Goal: Transaction & Acquisition: Purchase product/service

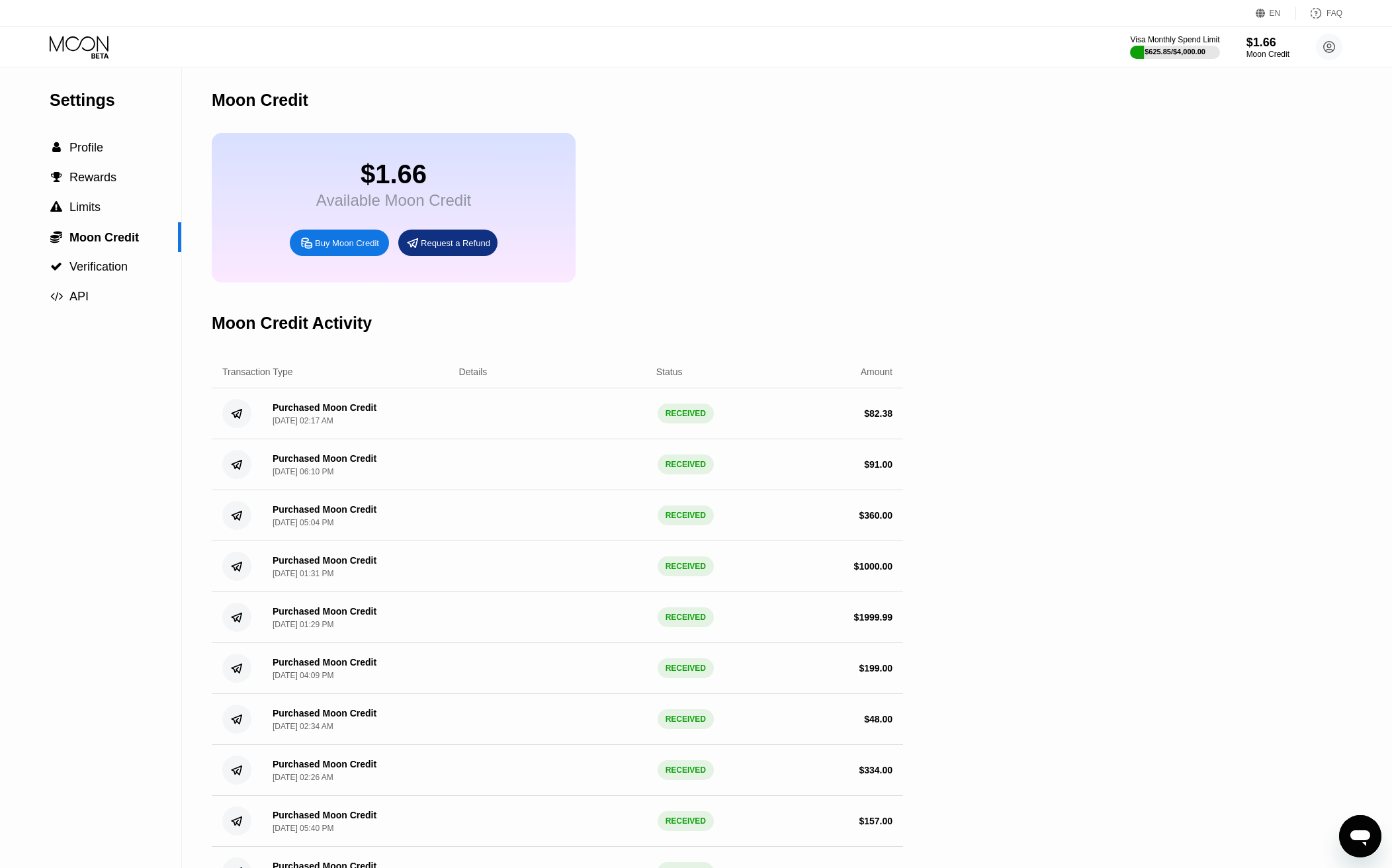
click at [642, 8] on div "EN Language Select an item Save FAQ" at bounding box center [696, 13] width 1392 height 27
click at [743, 112] on div "Moon Credit" at bounding box center [557, 100] width 691 height 66
click at [362, 248] on div "Buy Moon Credit" at bounding box center [347, 243] width 64 height 11
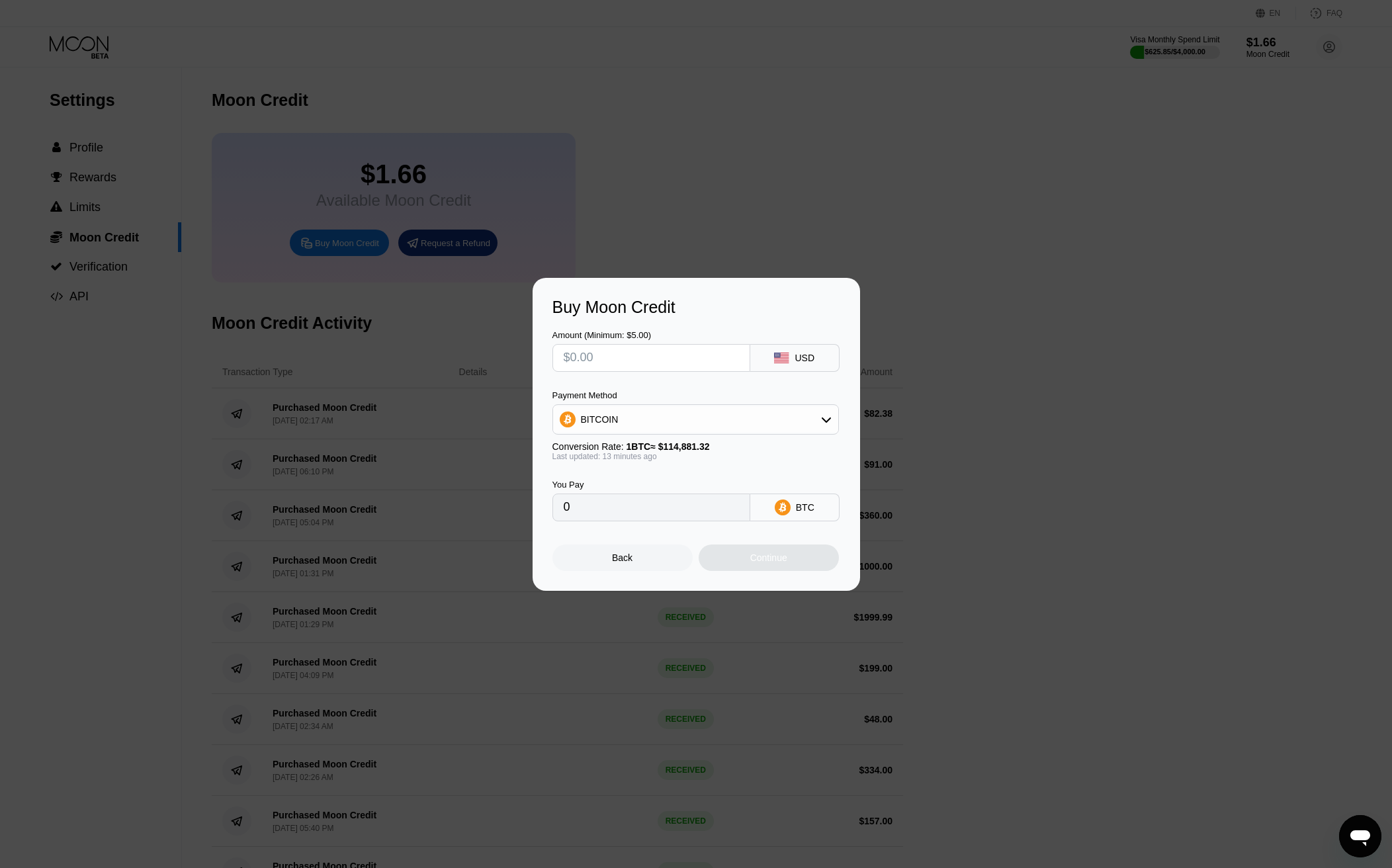
click at [680, 409] on div "BITCOIN" at bounding box center [696, 419] width 285 height 27
click at [651, 517] on span "USDC on Polygon" at bounding box center [621, 513] width 75 height 10
click at [930, 341] on div "Buy Moon Credit Amount (Minimum: $5.00) USD Payment Method USDC on Polygon Conv…" at bounding box center [696, 434] width 1392 height 313
drag, startPoint x: 452, startPoint y: 73, endPoint x: 479, endPoint y: 18, distance: 61.3
click at [452, 70] on div at bounding box center [701, 434] width 1402 height 868
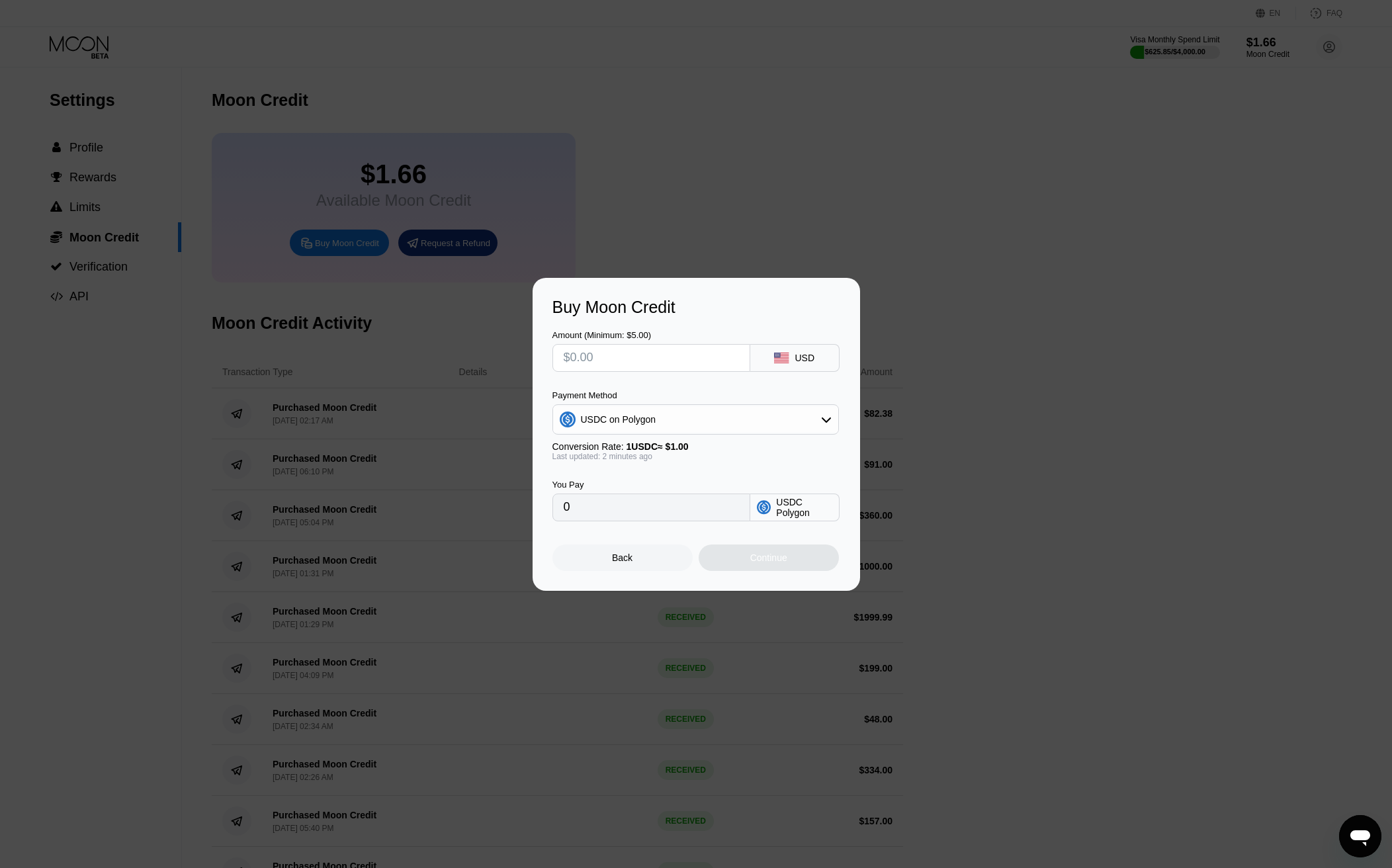
click at [695, 362] on input "text" at bounding box center [651, 358] width 175 height 27
click at [601, 361] on input "text" at bounding box center [651, 358] width 175 height 27
type input "$1"
type input "1.00000000"
type input "$16"
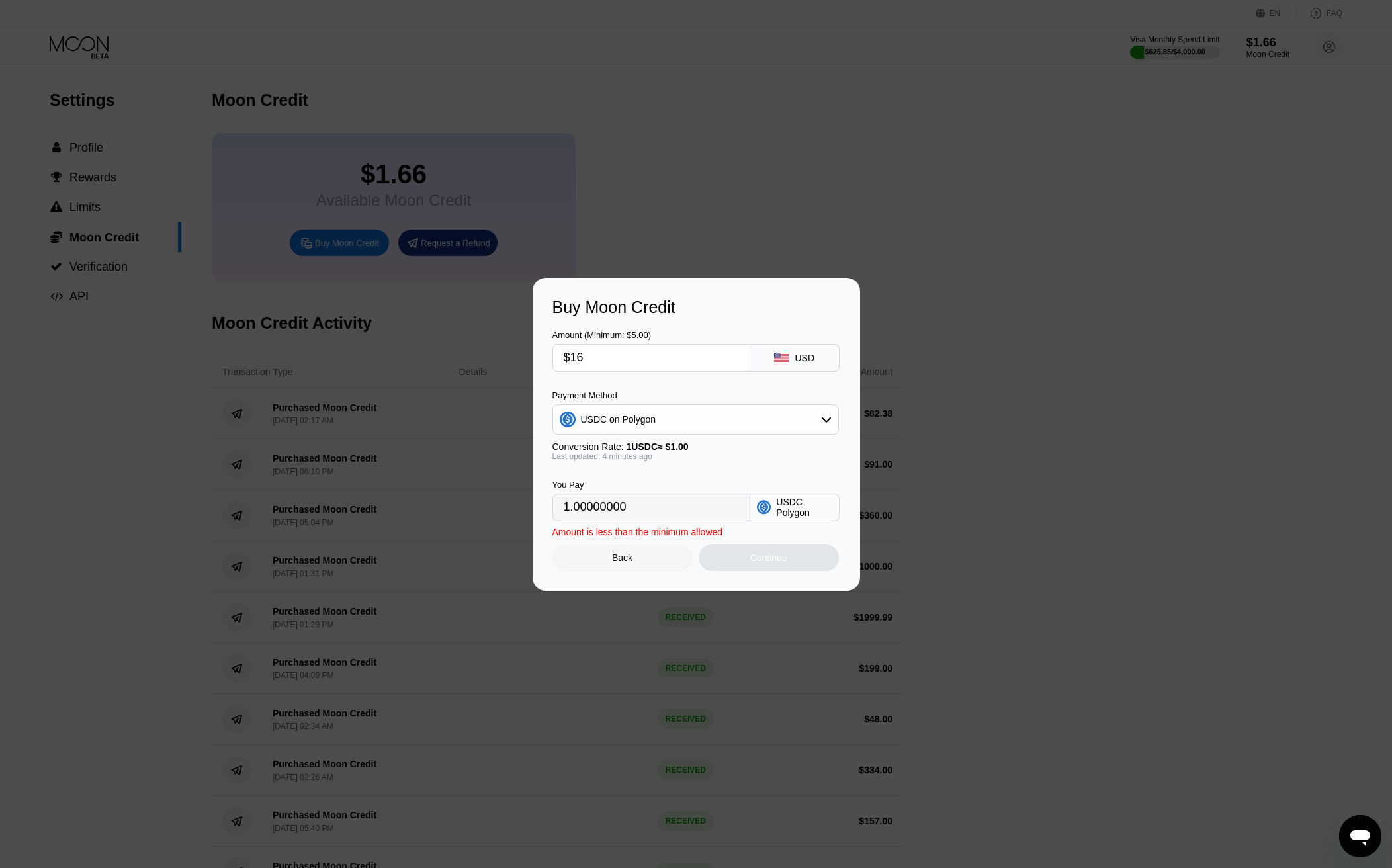
type input "16.00000000"
type input "$163"
type input "163.00000000"
type input "$163"
click at [711, 322] on div "Amount (Minimum: $5.00) $163 USD" at bounding box center [696, 344] width 288 height 55
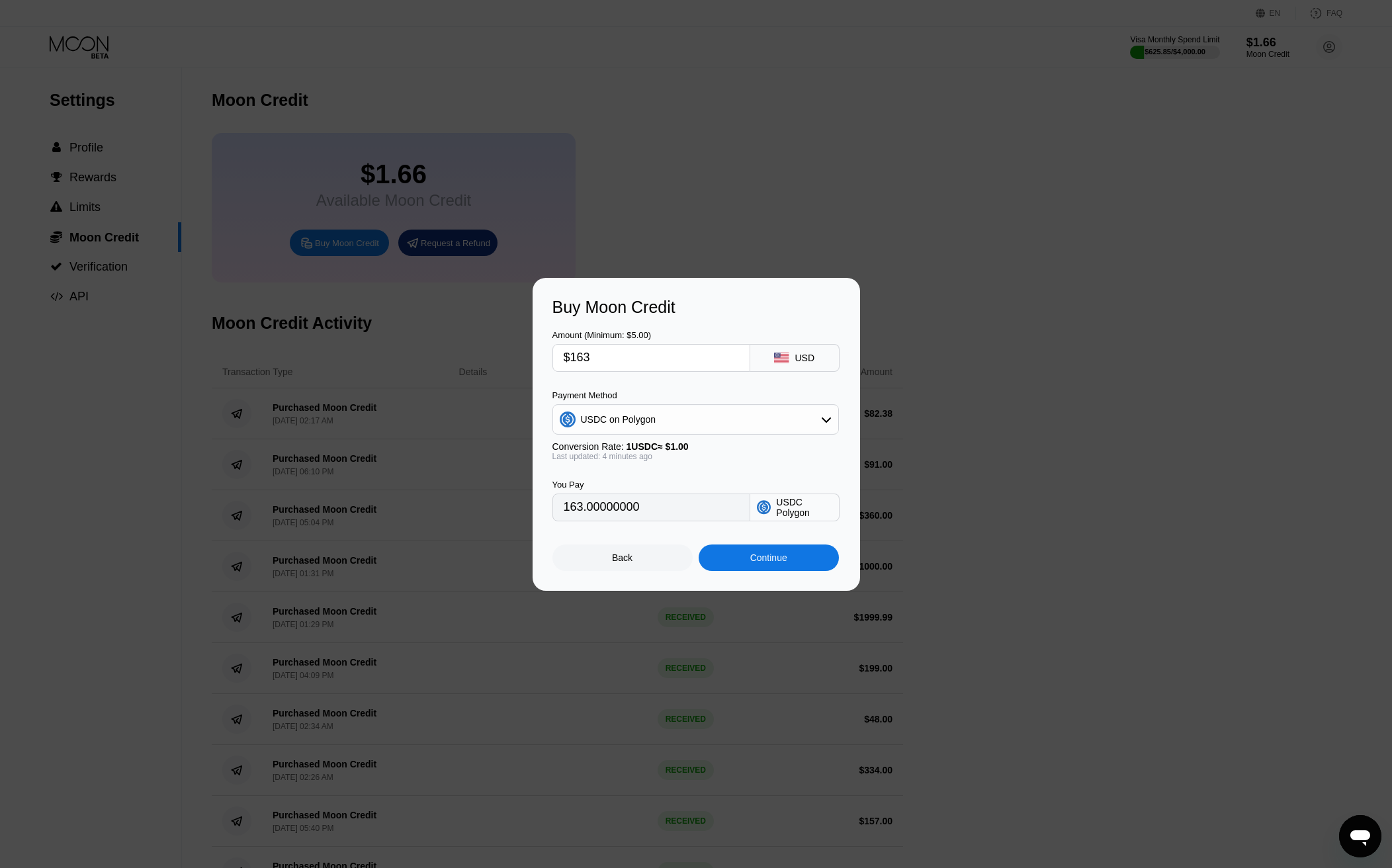
click at [755, 563] on div "Continue" at bounding box center [769, 557] width 37 height 10
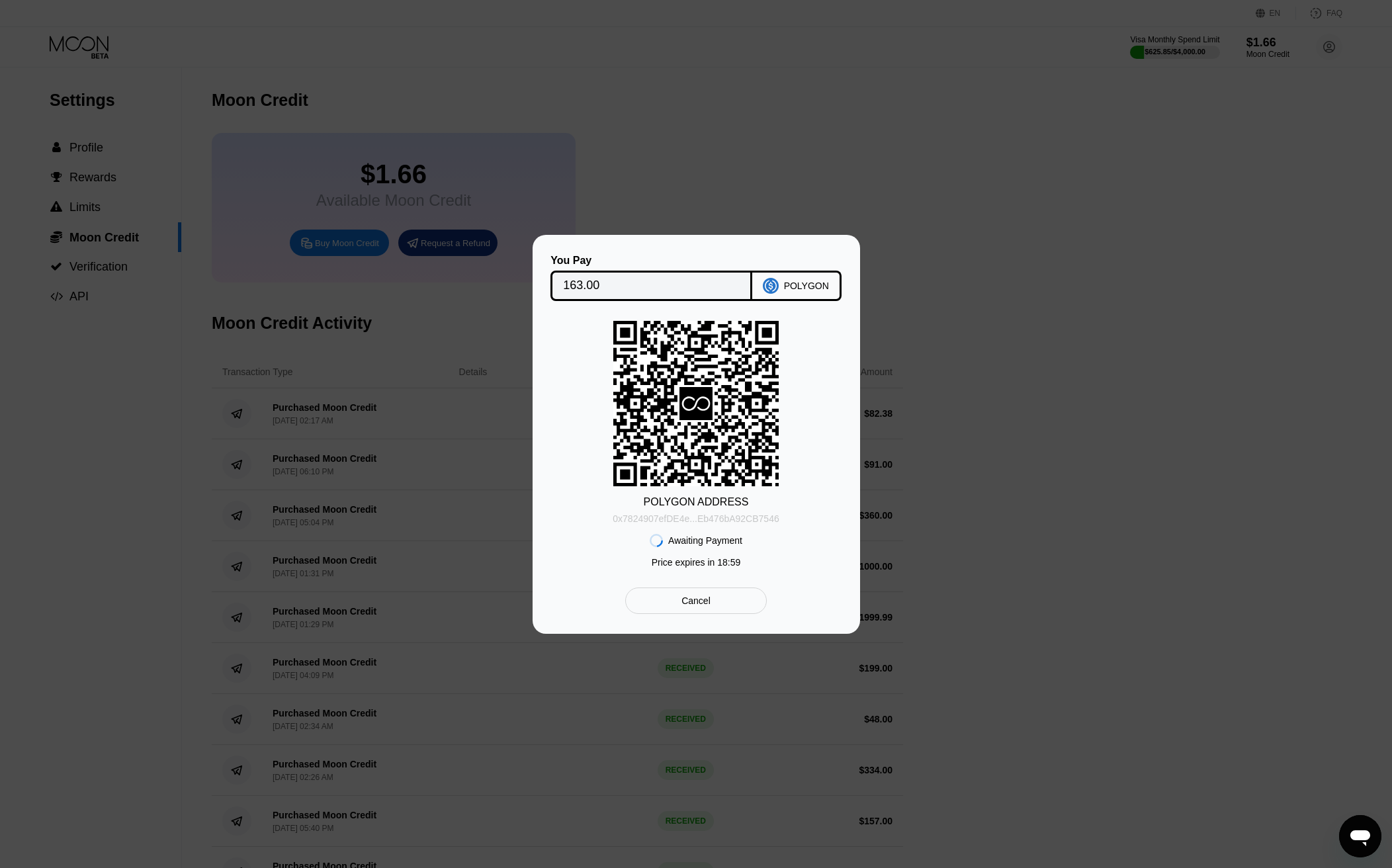
click at [714, 521] on div "0x7824907efDE4e...Eb476bA92CB7546" at bounding box center [695, 518] width 166 height 10
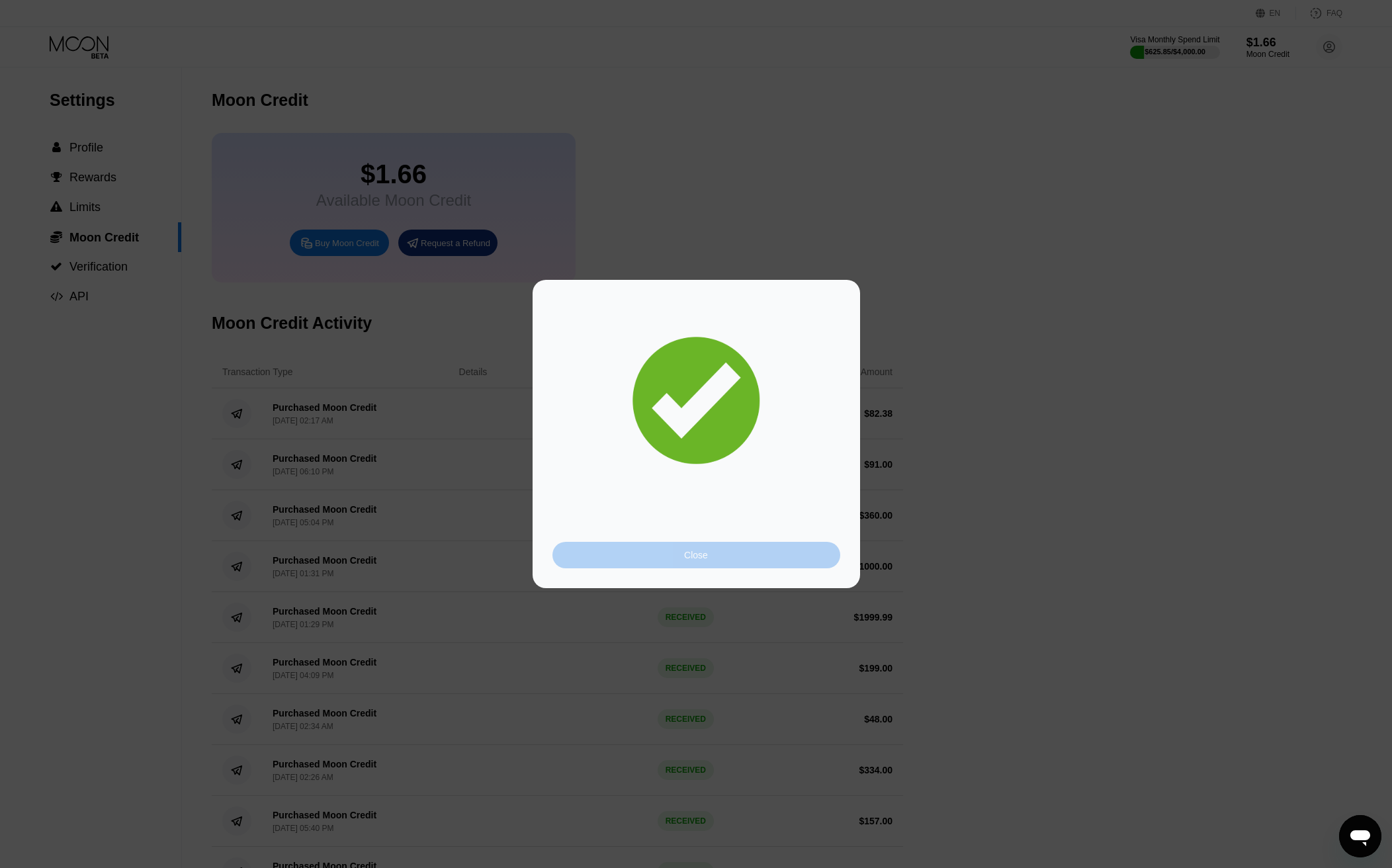
click at [699, 560] on div "Close" at bounding box center [696, 554] width 24 height 10
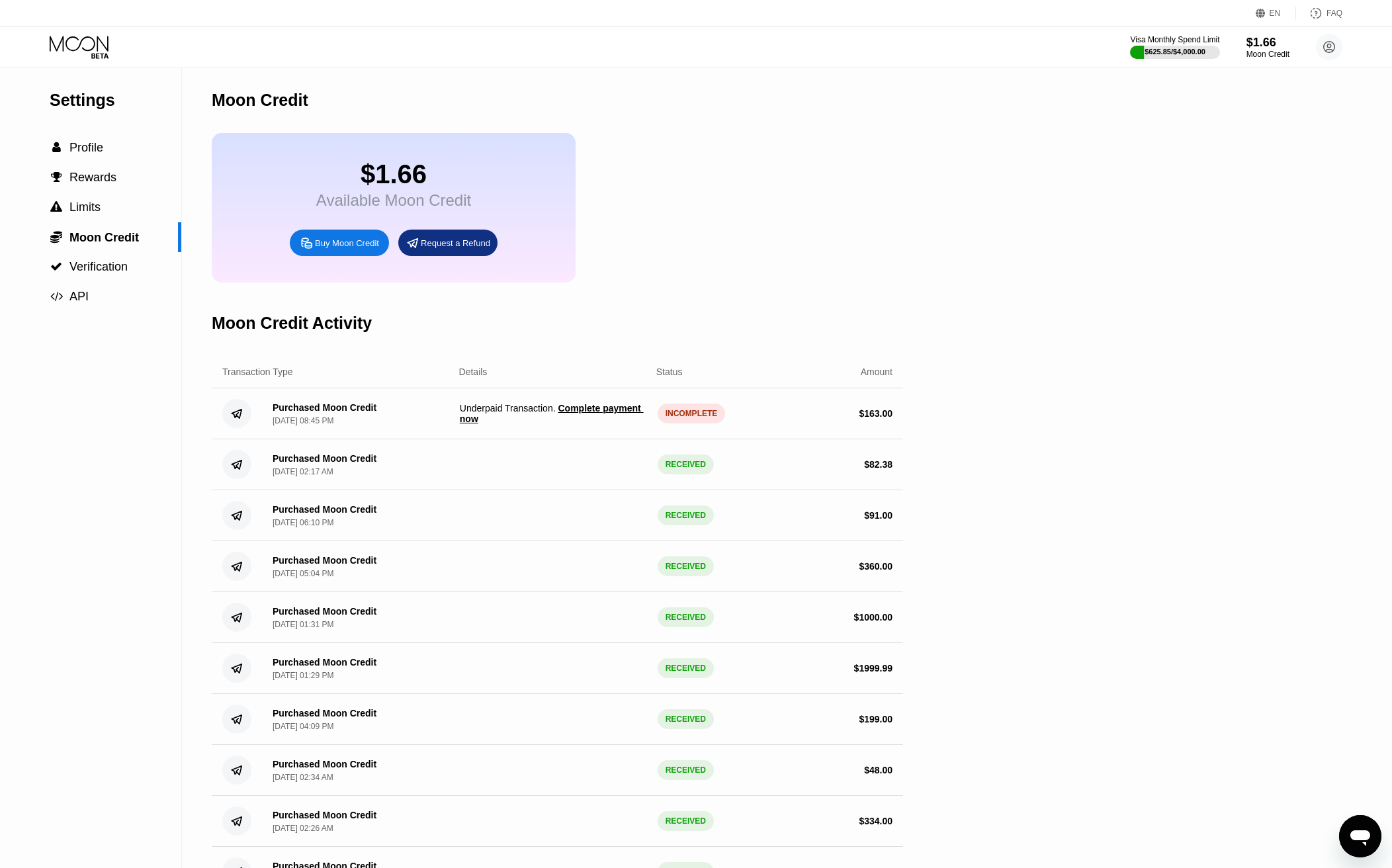
click at [941, 158] on div "Settings  Profile  Rewards  Limits  Moon Credit  Verification  API Moon C…" at bounding box center [696, 610] width 1392 height 1085
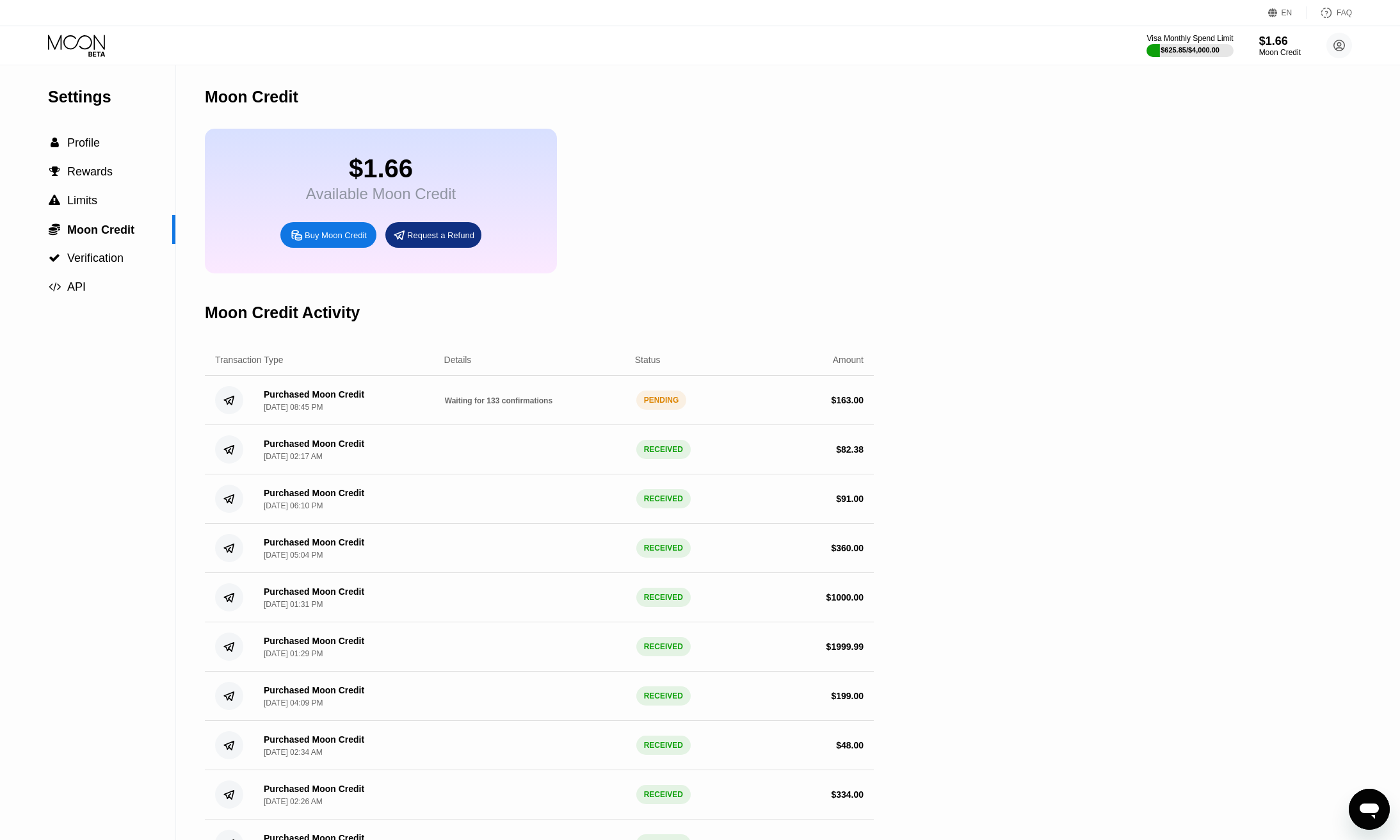
click at [767, 191] on div "$1.66 Available Moon Credit Buy Moon Credit Request a Refund" at bounding box center [539, 201] width 669 height 144
click at [100, 55] on icon at bounding box center [78, 46] width 59 height 22
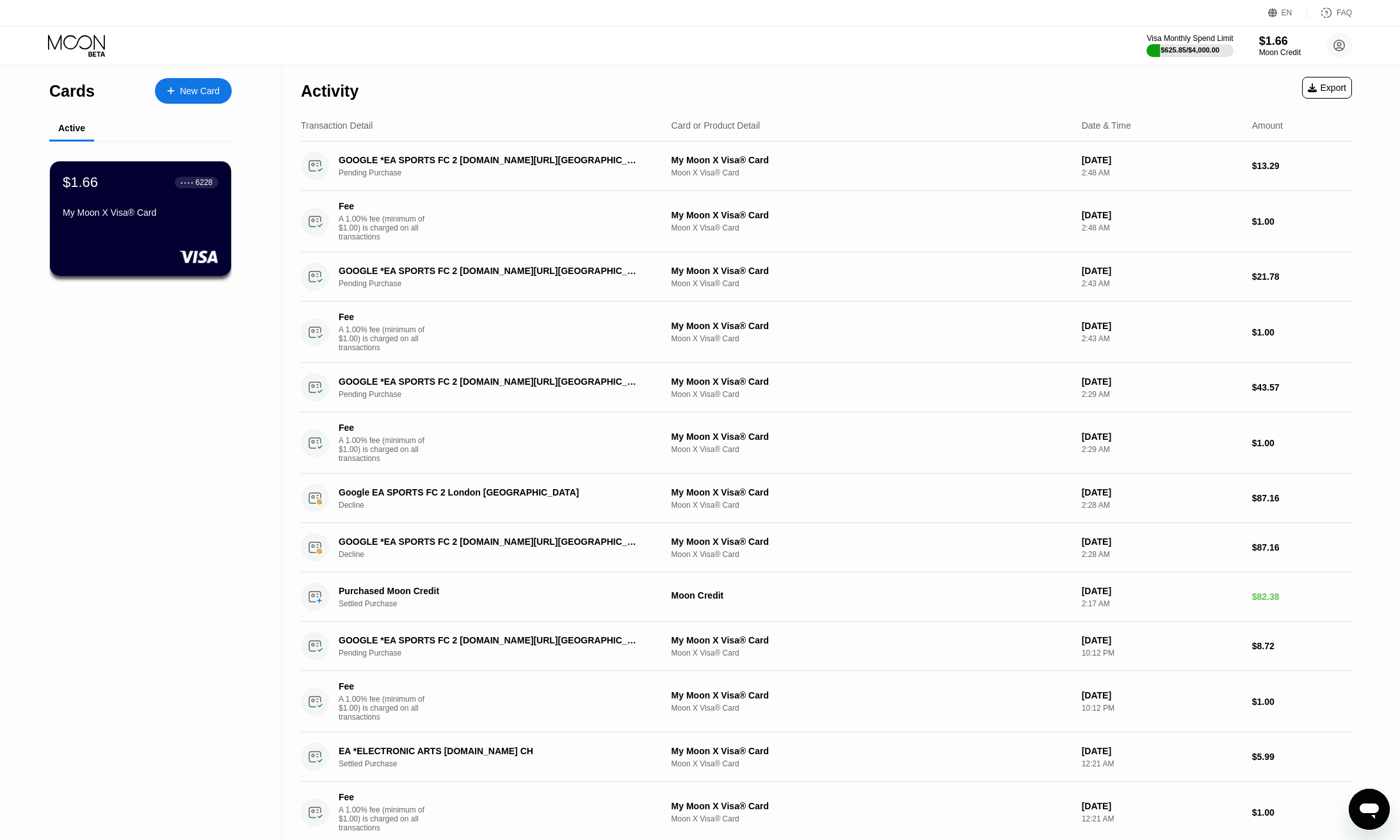
click at [95, 50] on icon at bounding box center [78, 46] width 59 height 22
click at [129, 202] on div "$1.66 ● ● ● ● 6228 My Moon X Visa® Card" at bounding box center [140, 197] width 157 height 49
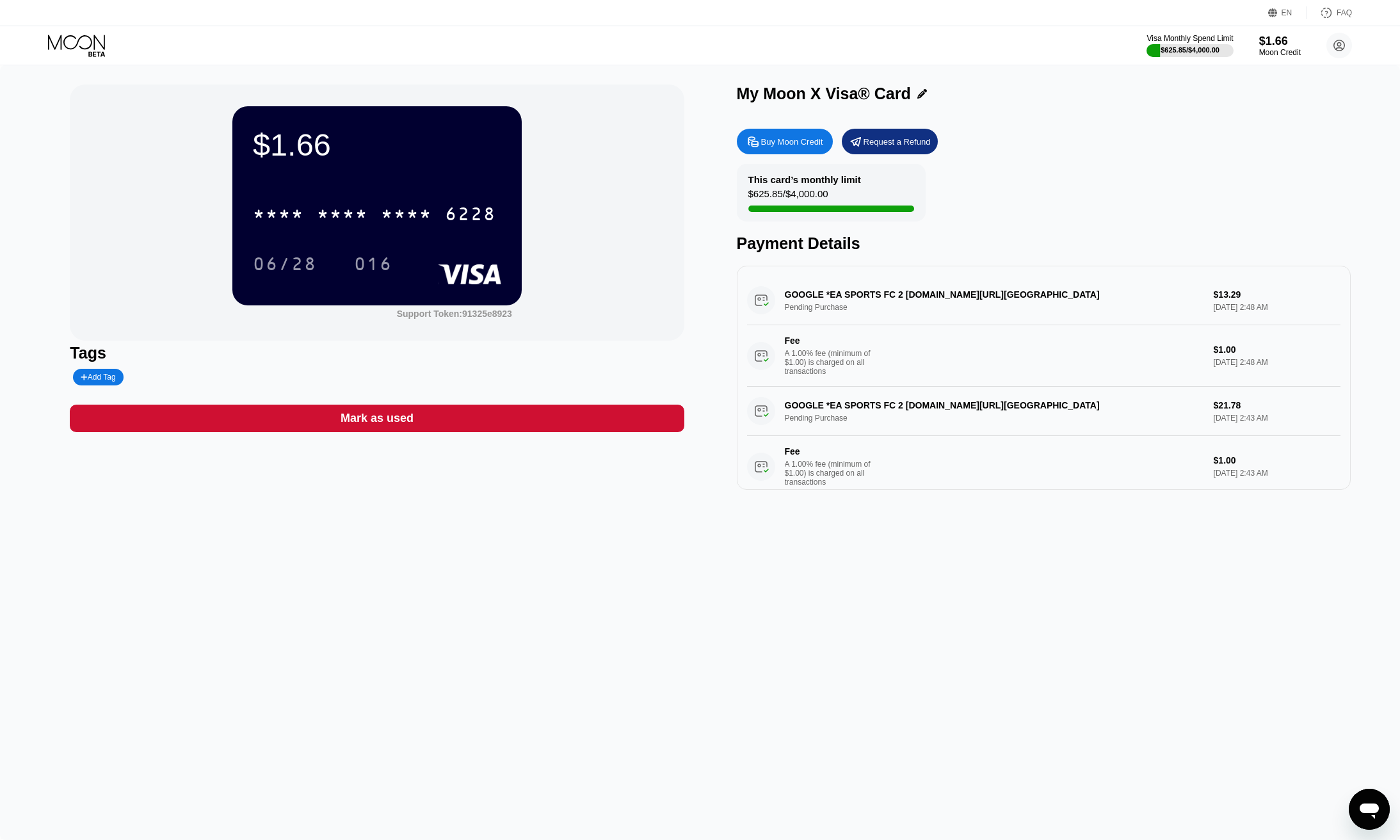
click at [89, 39] on icon at bounding box center [78, 46] width 59 height 22
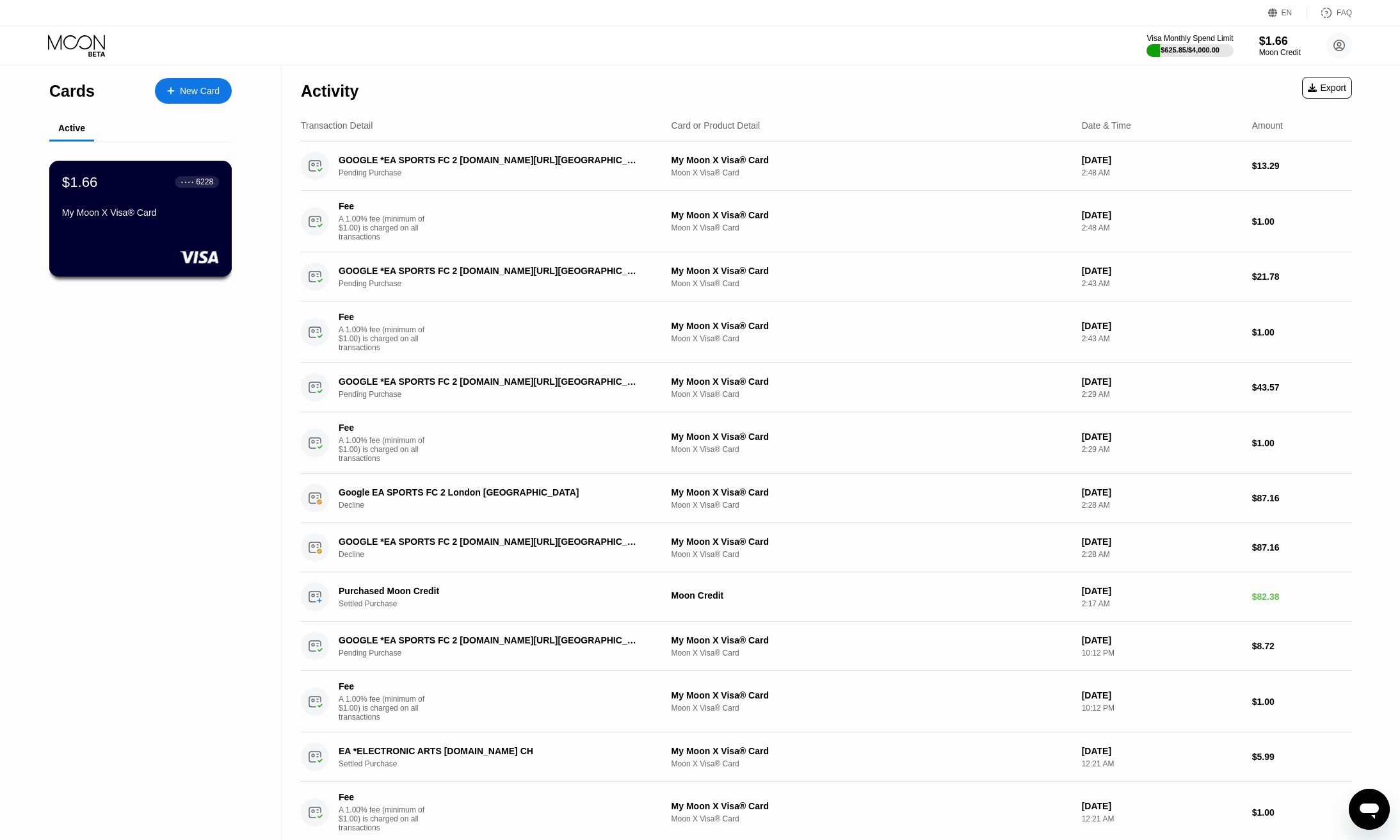
click at [107, 207] on div "$1.66 ● ● ● ● 6228 My Moon X Visa® Card" at bounding box center [140, 197] width 157 height 49
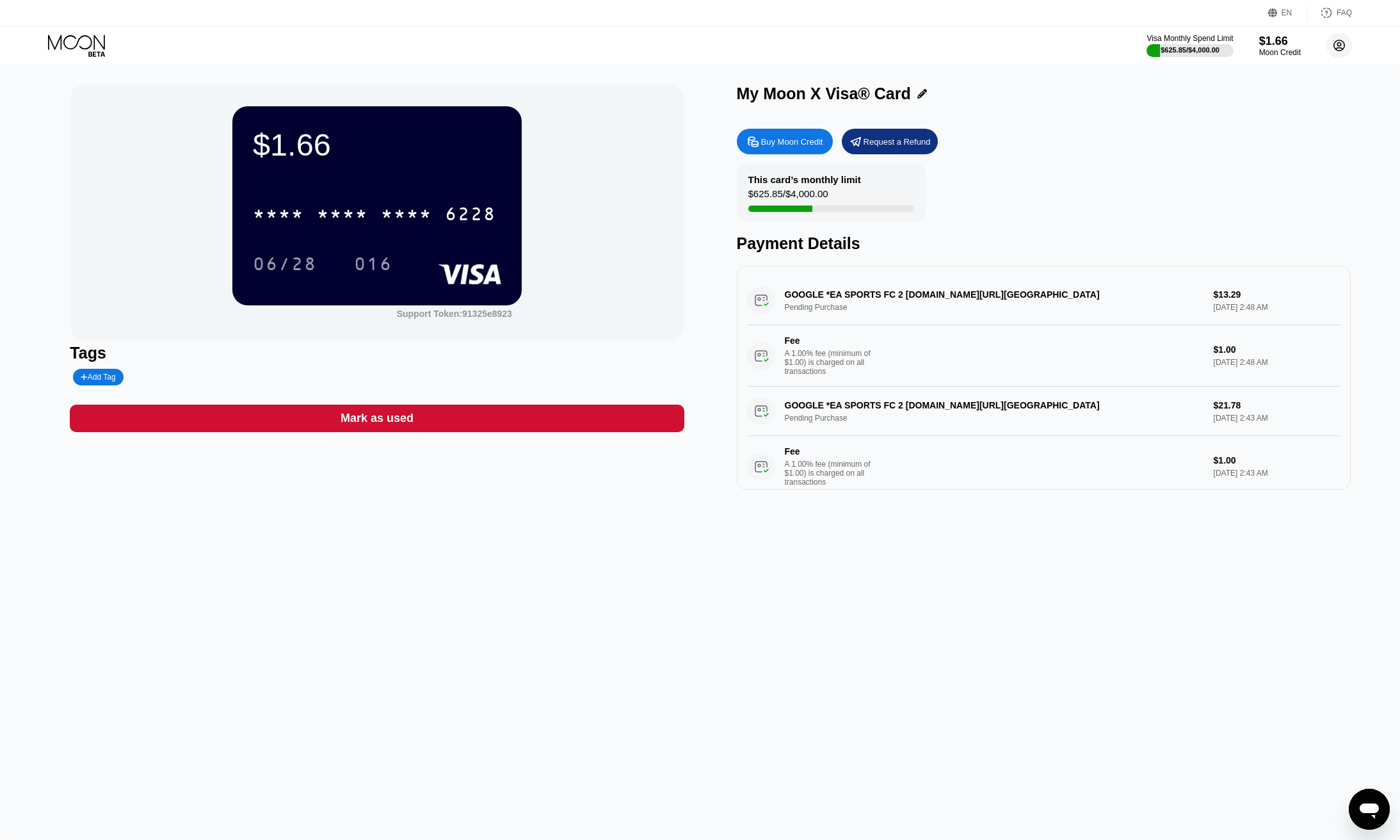
click at [1342, 46] on circle at bounding box center [1339, 45] width 26 height 26
click at [1275, 153] on div "Settings" at bounding box center [1283, 160] width 122 height 14
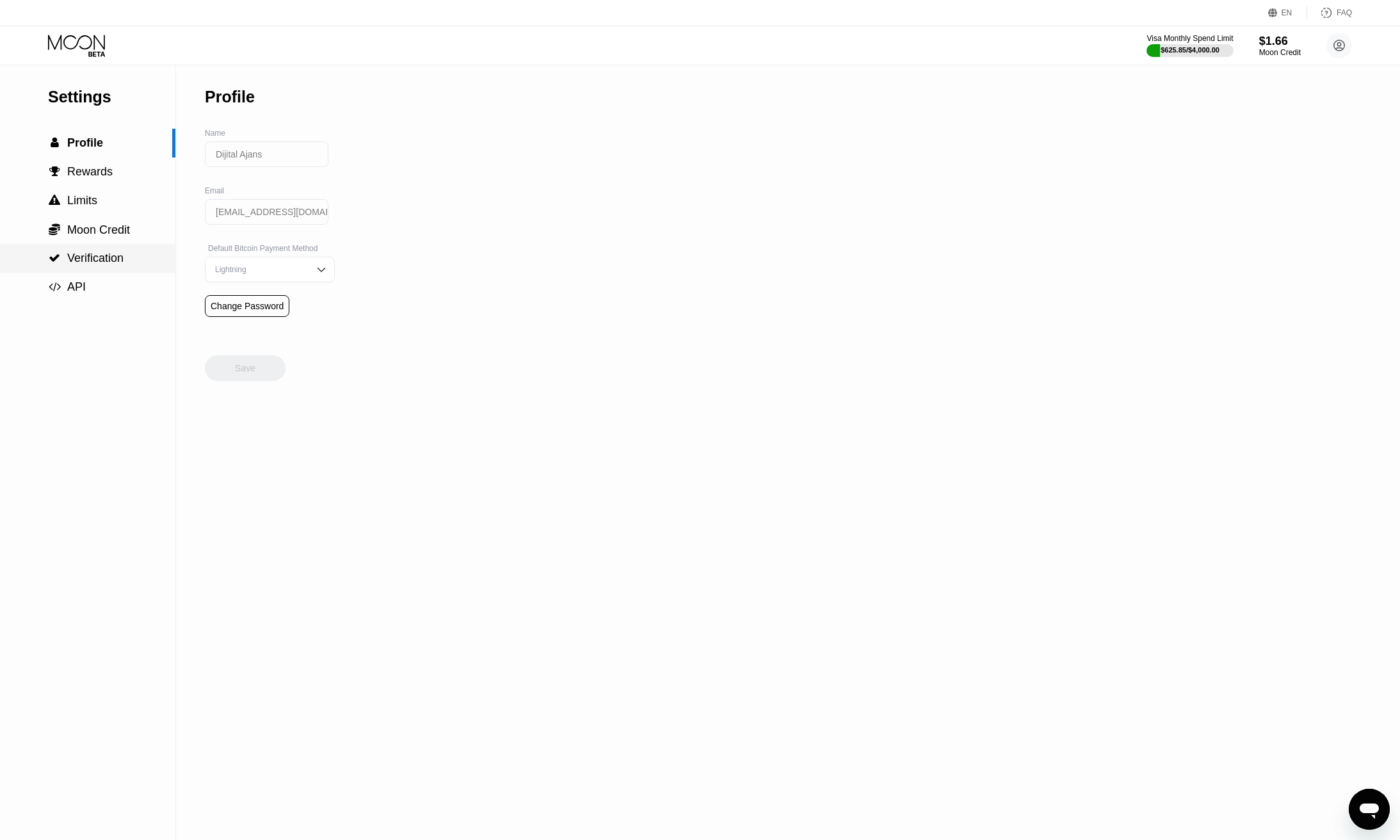
click at [96, 264] on span "Verification" at bounding box center [95, 258] width 57 height 13
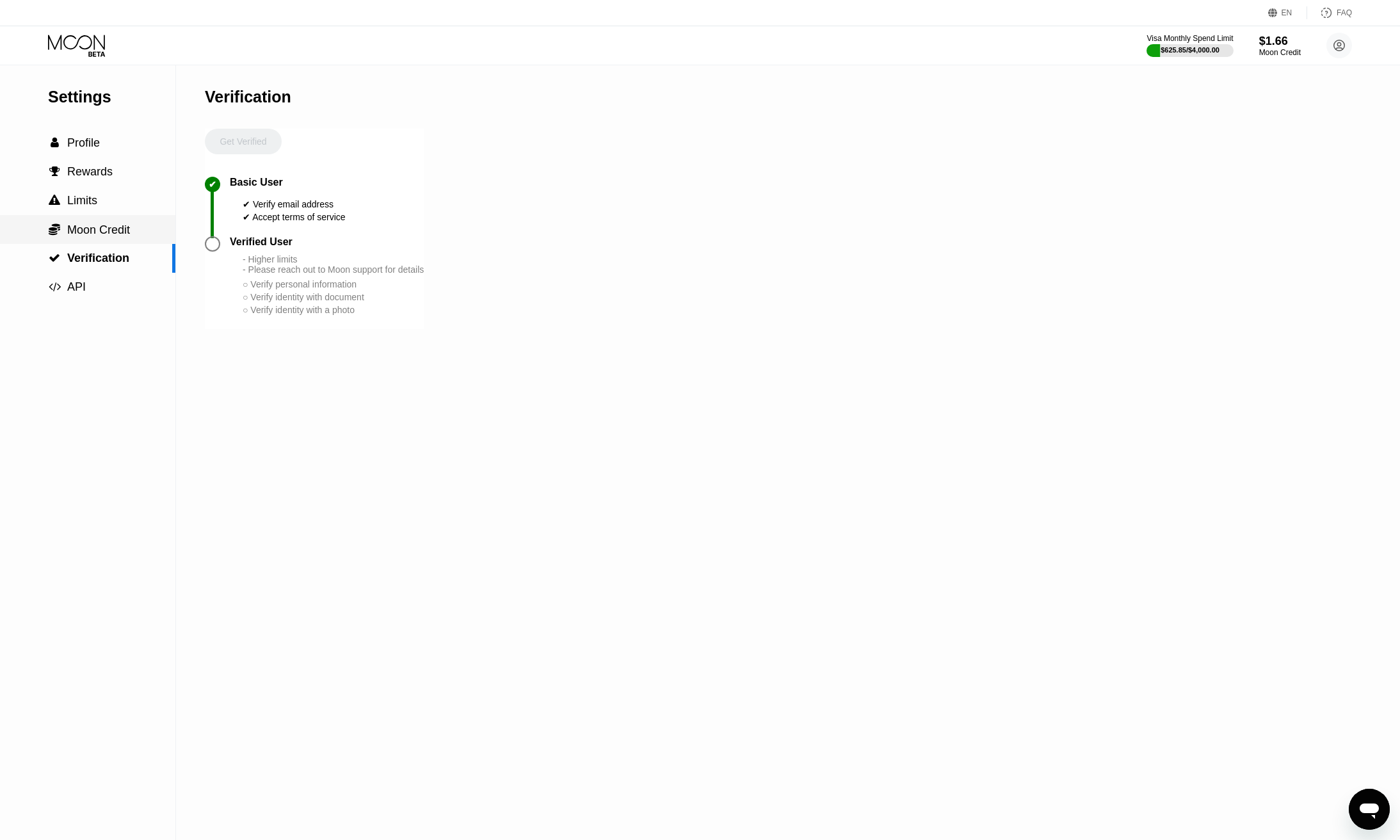
click at [95, 231] on span "Moon Credit" at bounding box center [99, 229] width 63 height 13
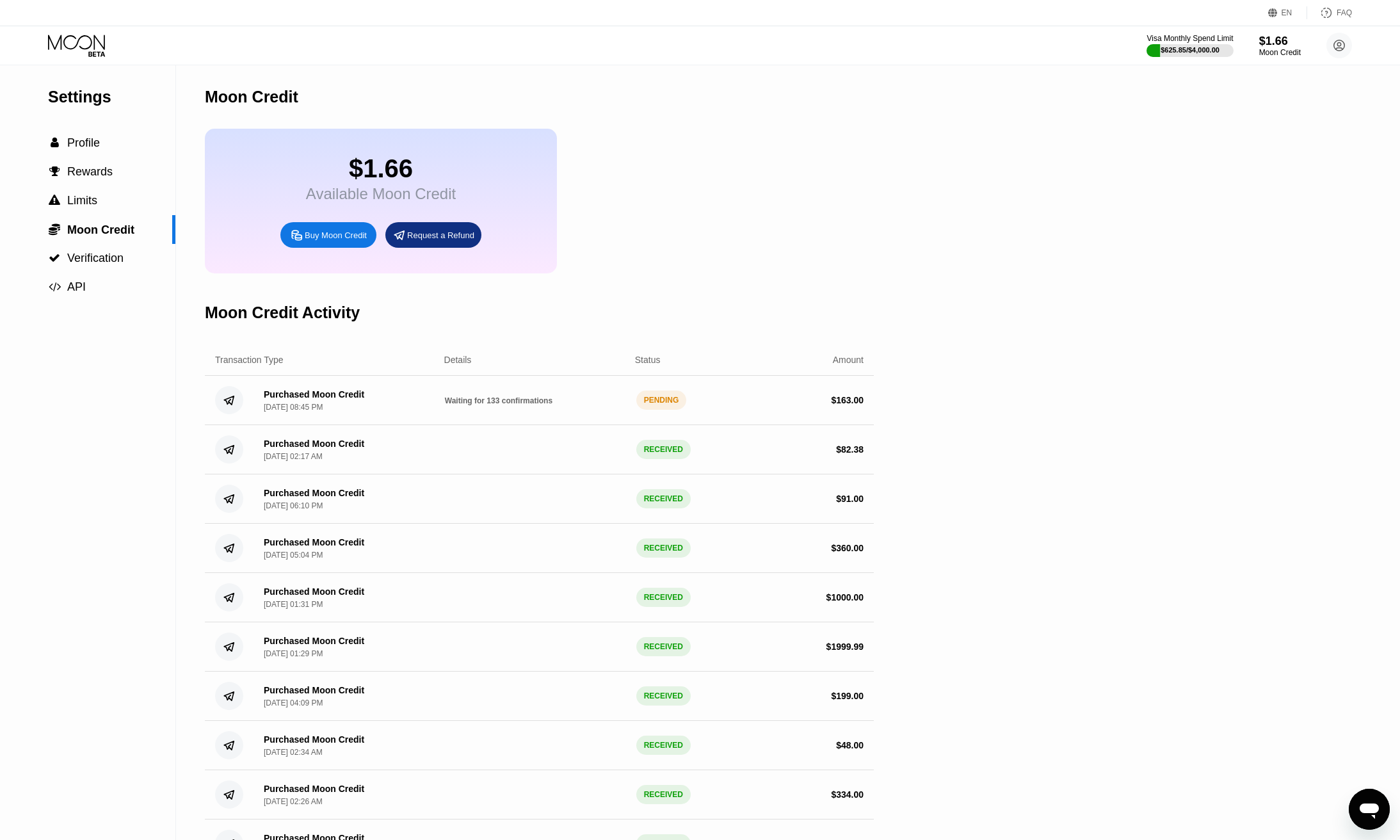
click at [806, 195] on div "$1.66 Available Moon Credit Buy Moon Credit Request a Refund" at bounding box center [539, 201] width 669 height 144
click at [500, 405] on div "Waiting for 133 confirmations" at bounding box center [535, 400] width 181 height 10
click at [77, 53] on icon at bounding box center [78, 46] width 59 height 22
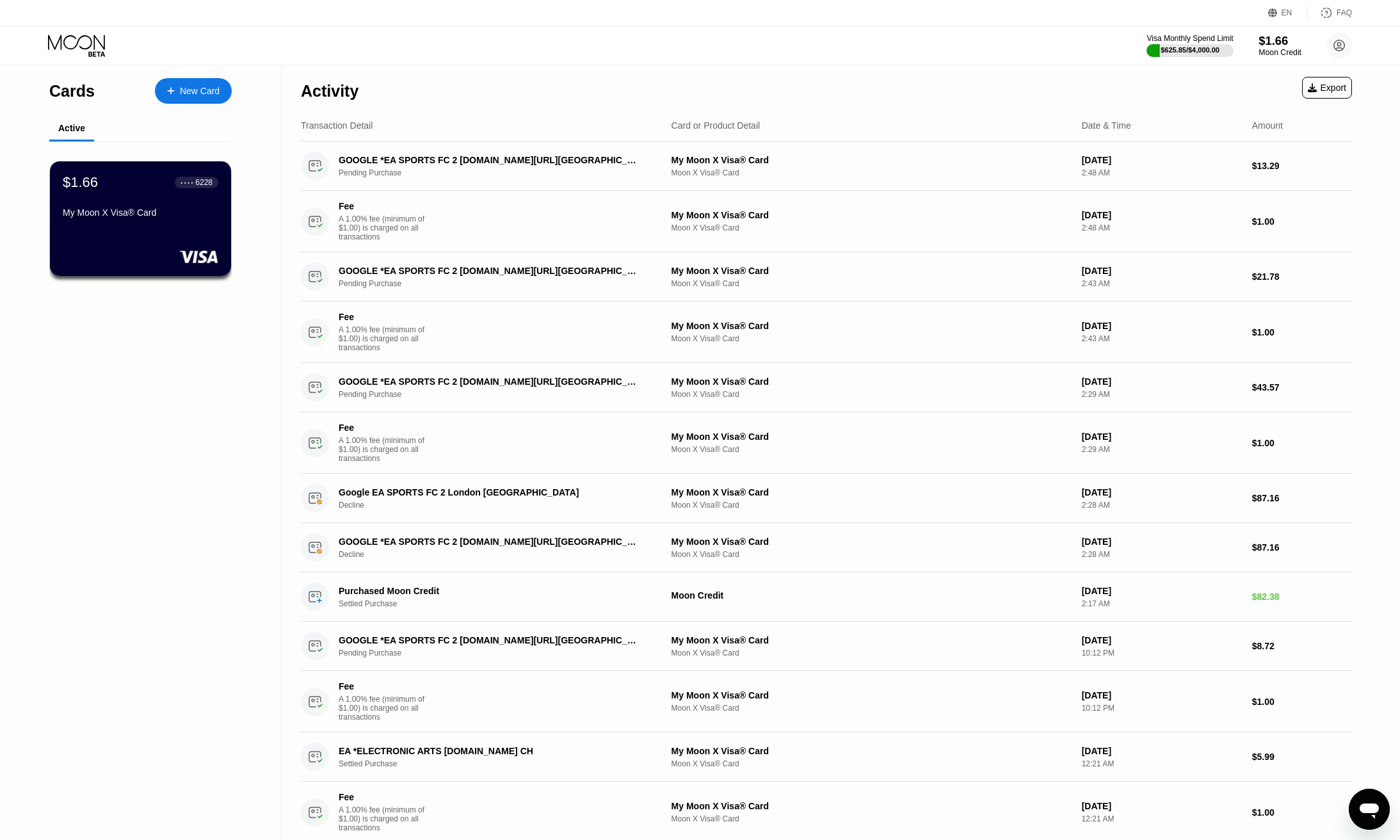
click at [1204, 47] on div "$625.85 / $4,000.00" at bounding box center [1190, 49] width 59 height 8
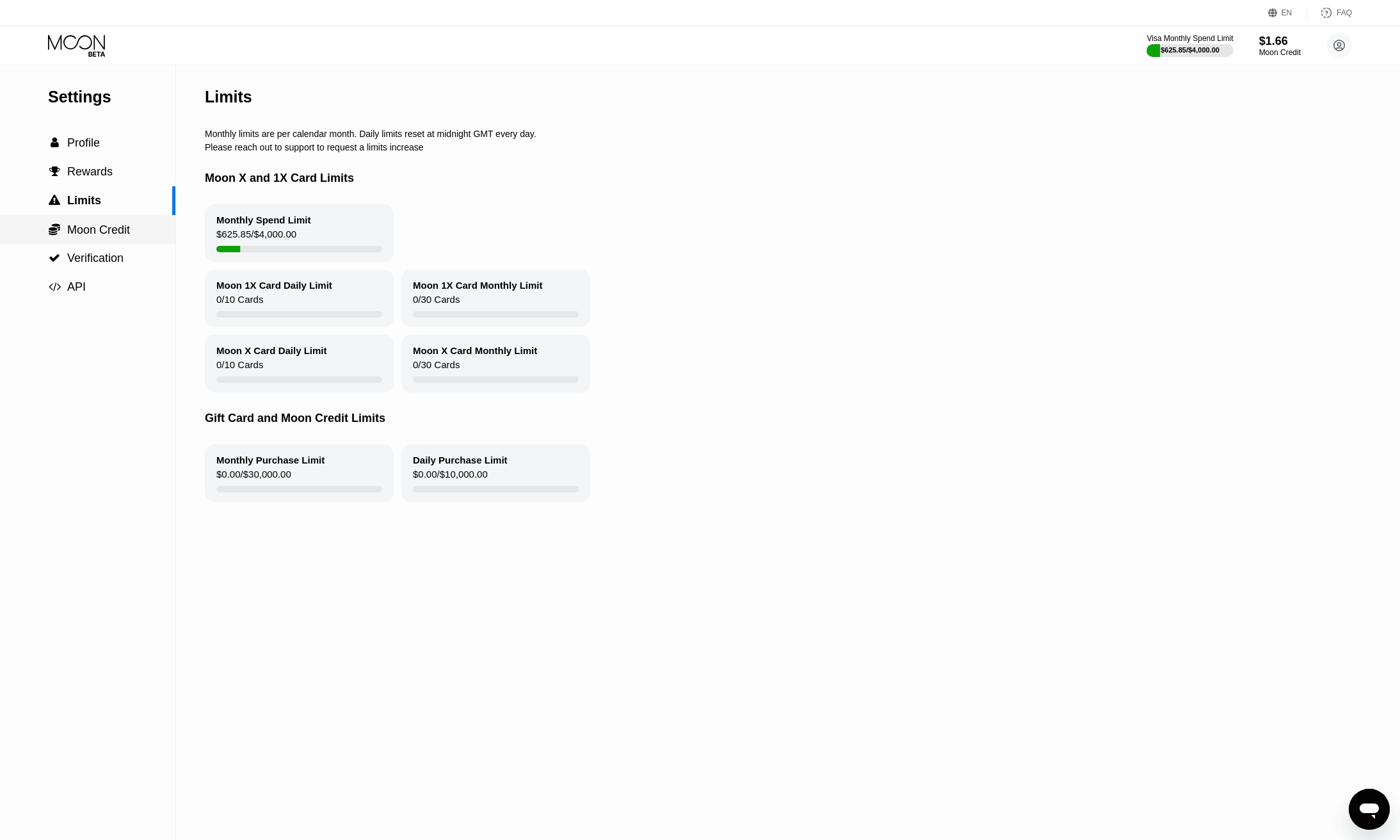
click at [99, 244] on div " Moon Credit" at bounding box center [88, 229] width 176 height 29
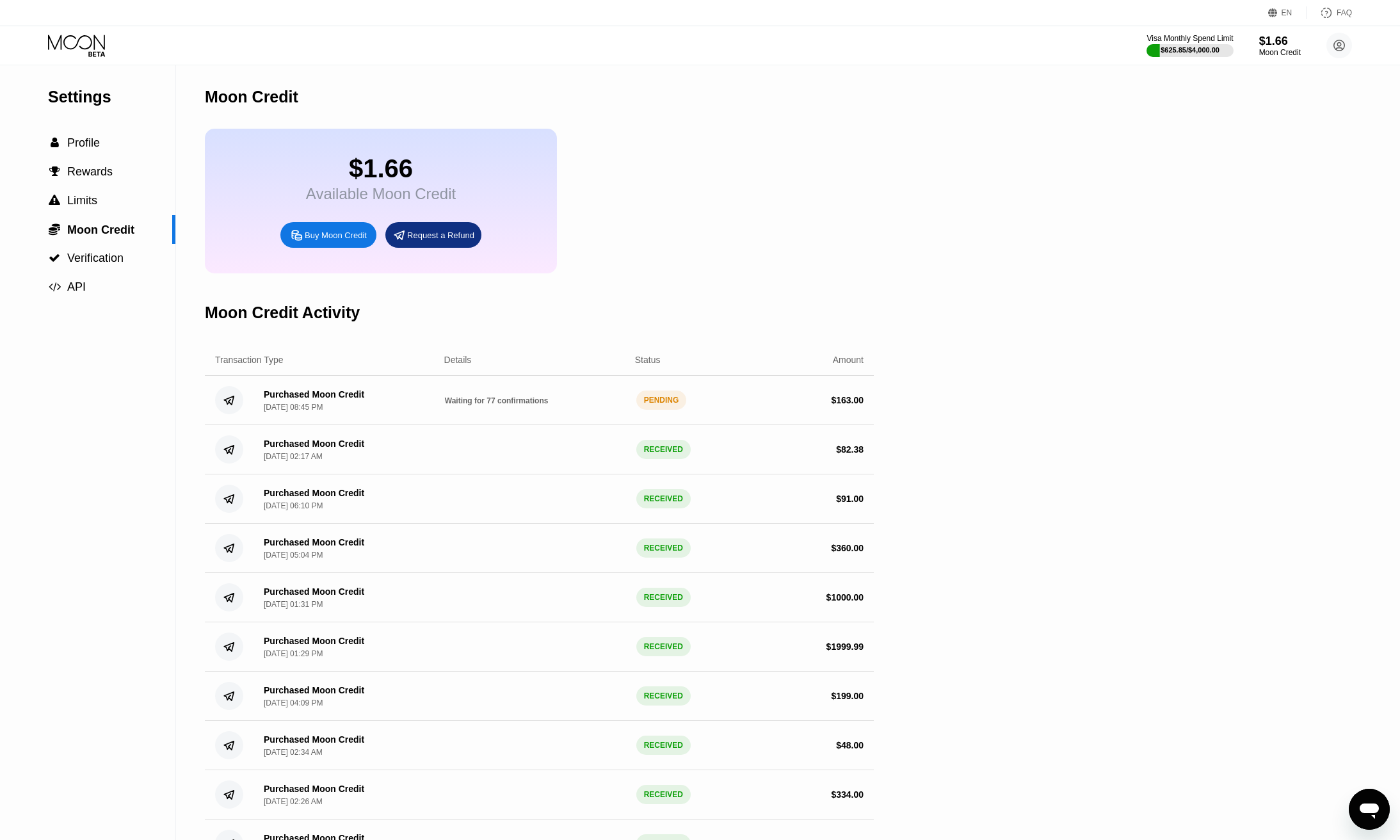
drag, startPoint x: 469, startPoint y: 424, endPoint x: 583, endPoint y: 426, distance: 114.0
click at [580, 425] on div "Purchased Moon Credit Sep 20, 2025, 08:45 PM Waiting for 77 confirmations PENDI…" at bounding box center [539, 400] width 669 height 49
click at [561, 424] on div "Purchased Moon Credit [DATE] 08:45 PM Waiting for 77 confirmations PENDING $ 16…" at bounding box center [539, 400] width 669 height 49
click at [342, 448] on div "Purchased Moon Credit" at bounding box center [314, 443] width 100 height 10
drag, startPoint x: 462, startPoint y: 422, endPoint x: 550, endPoint y: 423, distance: 88.0
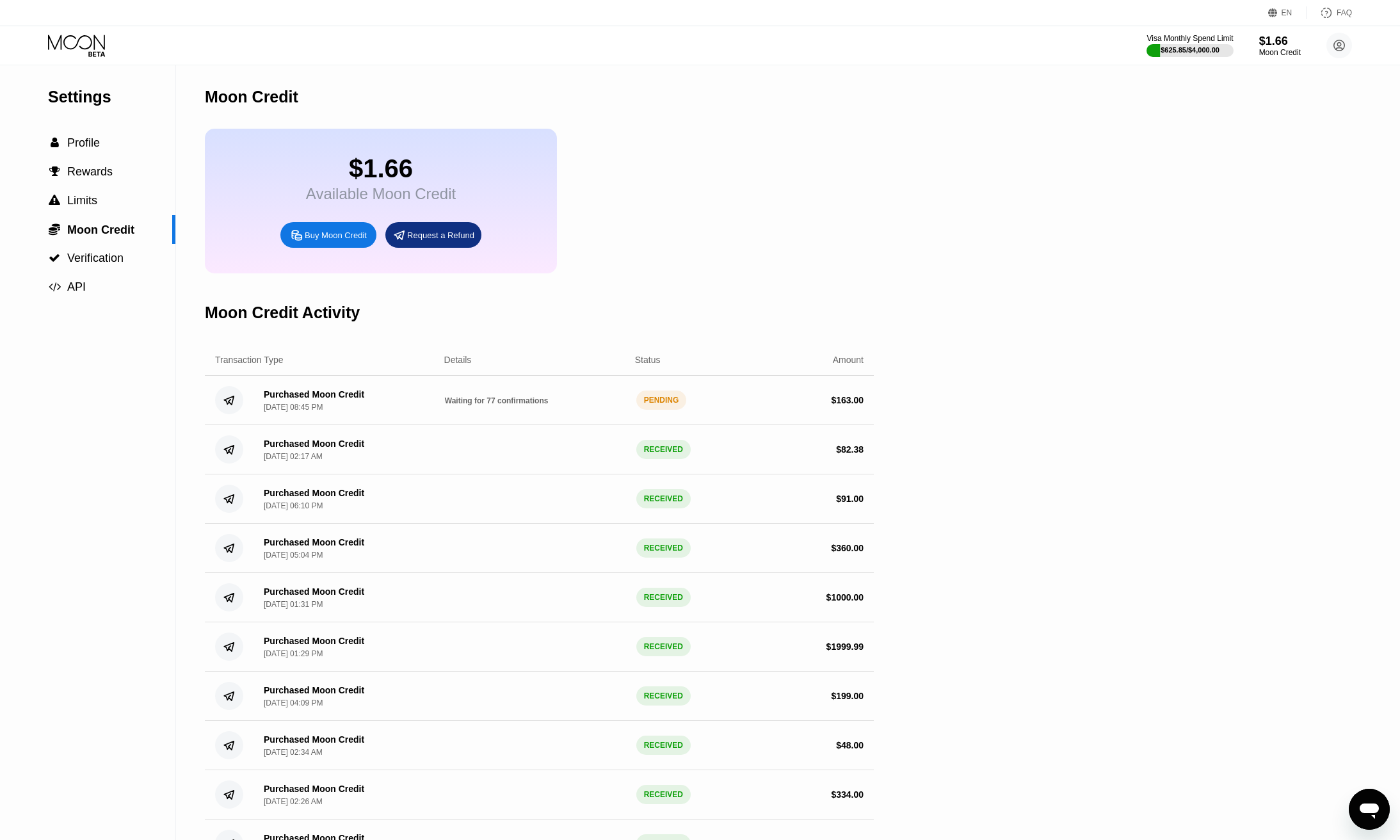
click at [550, 423] on div "Purchased Moon Credit Sep 20, 2025, 08:45 PM Waiting for 77 confirmations PENDI…" at bounding box center [539, 400] width 669 height 49
drag, startPoint x: 464, startPoint y: 415, endPoint x: 577, endPoint y: 420, distance: 113.1
click at [566, 405] on div "Waiting for 77 confirmations" at bounding box center [535, 400] width 181 height 10
click at [577, 405] on div "Waiting for 77 confirmations" at bounding box center [535, 400] width 181 height 10
click at [83, 50] on icon at bounding box center [78, 46] width 59 height 22
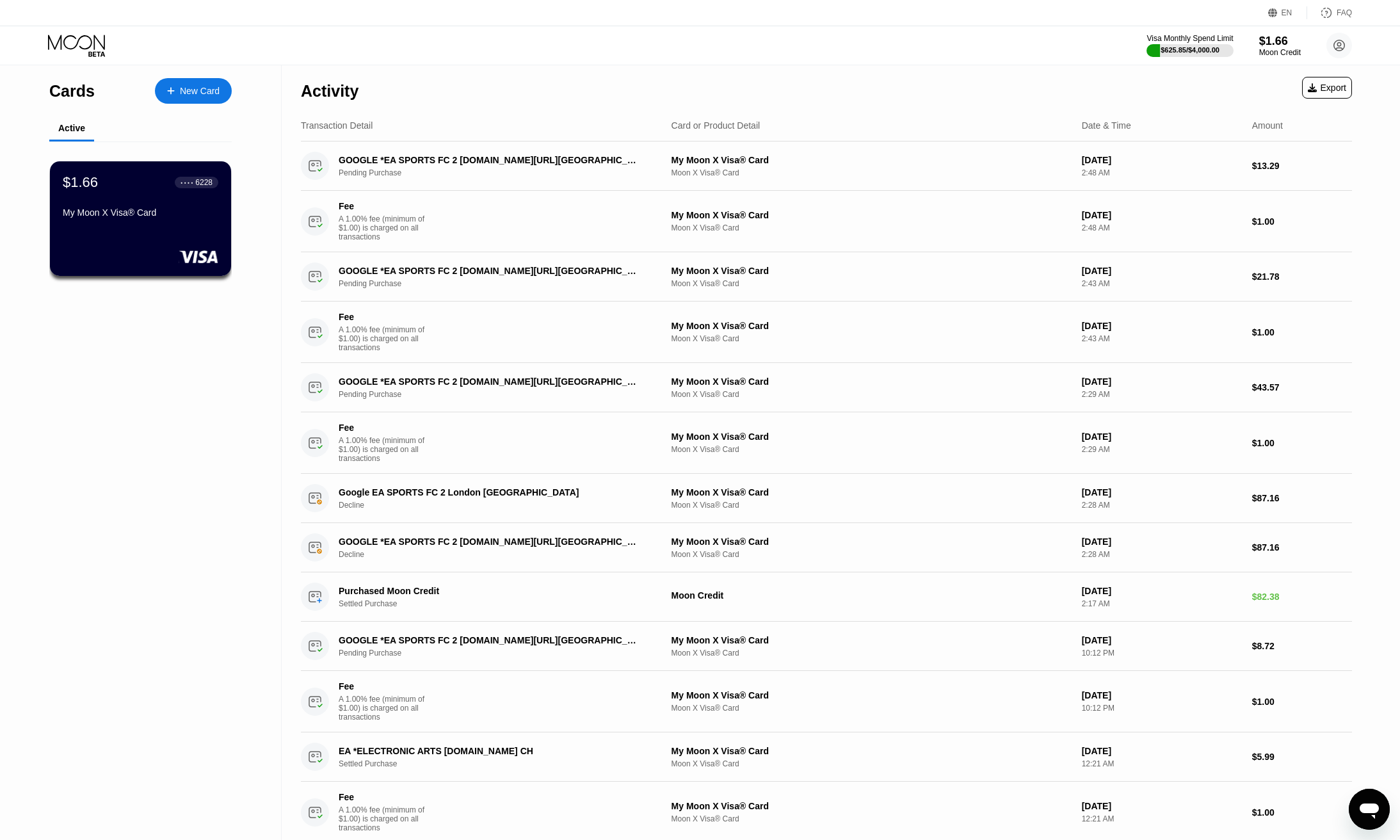
drag, startPoint x: 608, startPoint y: 71, endPoint x: 1063, endPoint y: 67, distance: 455.0
click at [608, 71] on div "Activity Export" at bounding box center [827, 88] width 1051 height 45
click at [1288, 47] on div "$1.66" at bounding box center [1280, 41] width 41 height 13
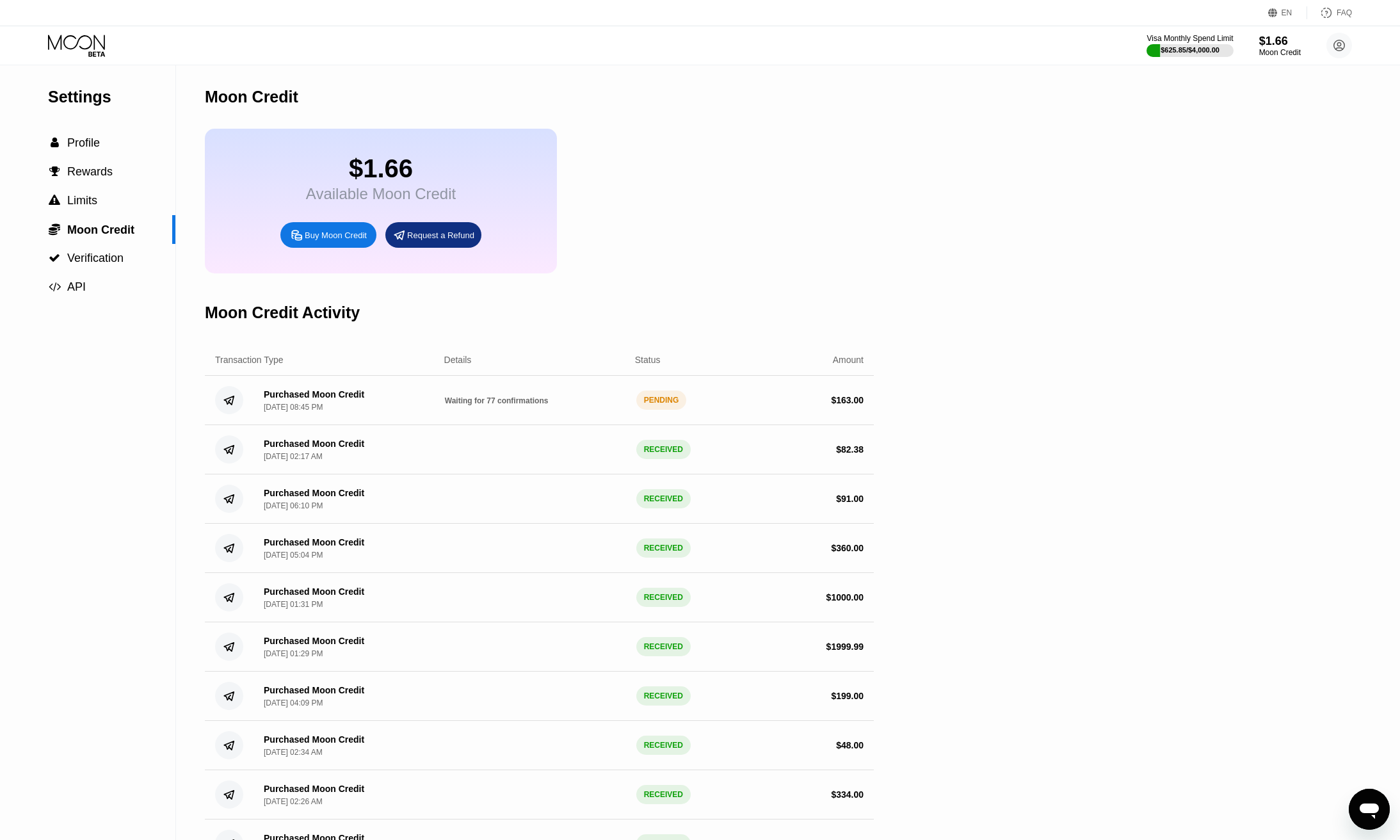
click at [900, 163] on div "Settings  Profile  Rewards  Limits  Moon Credit  Verification  API Moon C…" at bounding box center [700, 590] width 1400 height 1050
drag, startPoint x: 474, startPoint y: 415, endPoint x: 466, endPoint y: 415, distance: 8.0
click at [480, 405] on span "Waiting for 77 confirmations" at bounding box center [497, 401] width 104 height 9
click at [86, 38] on icon at bounding box center [78, 46] width 59 height 22
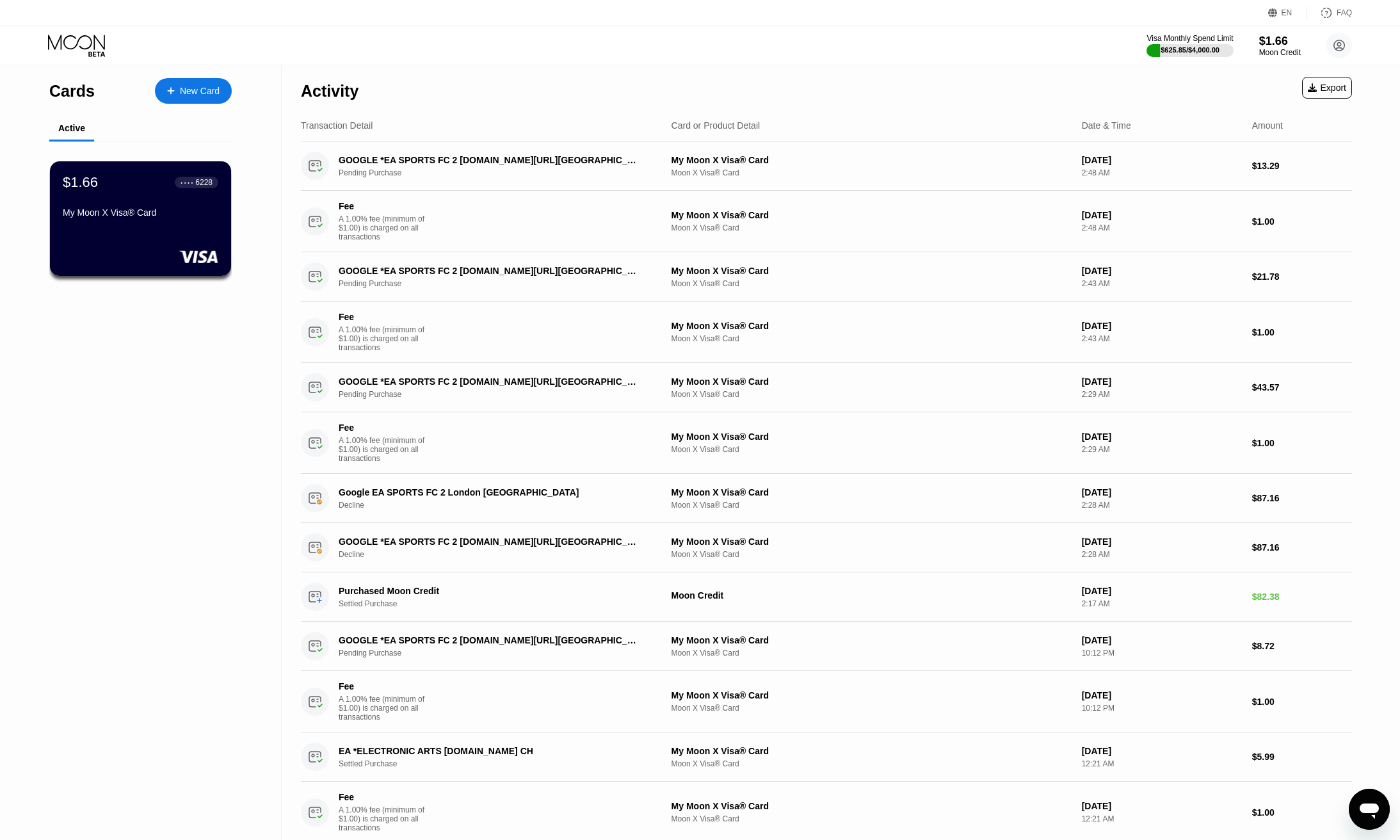
click at [483, 164] on div "GOOGLE *EA SPORTS FC 2 g.co/helppay#GB" at bounding box center [490, 160] width 301 height 10
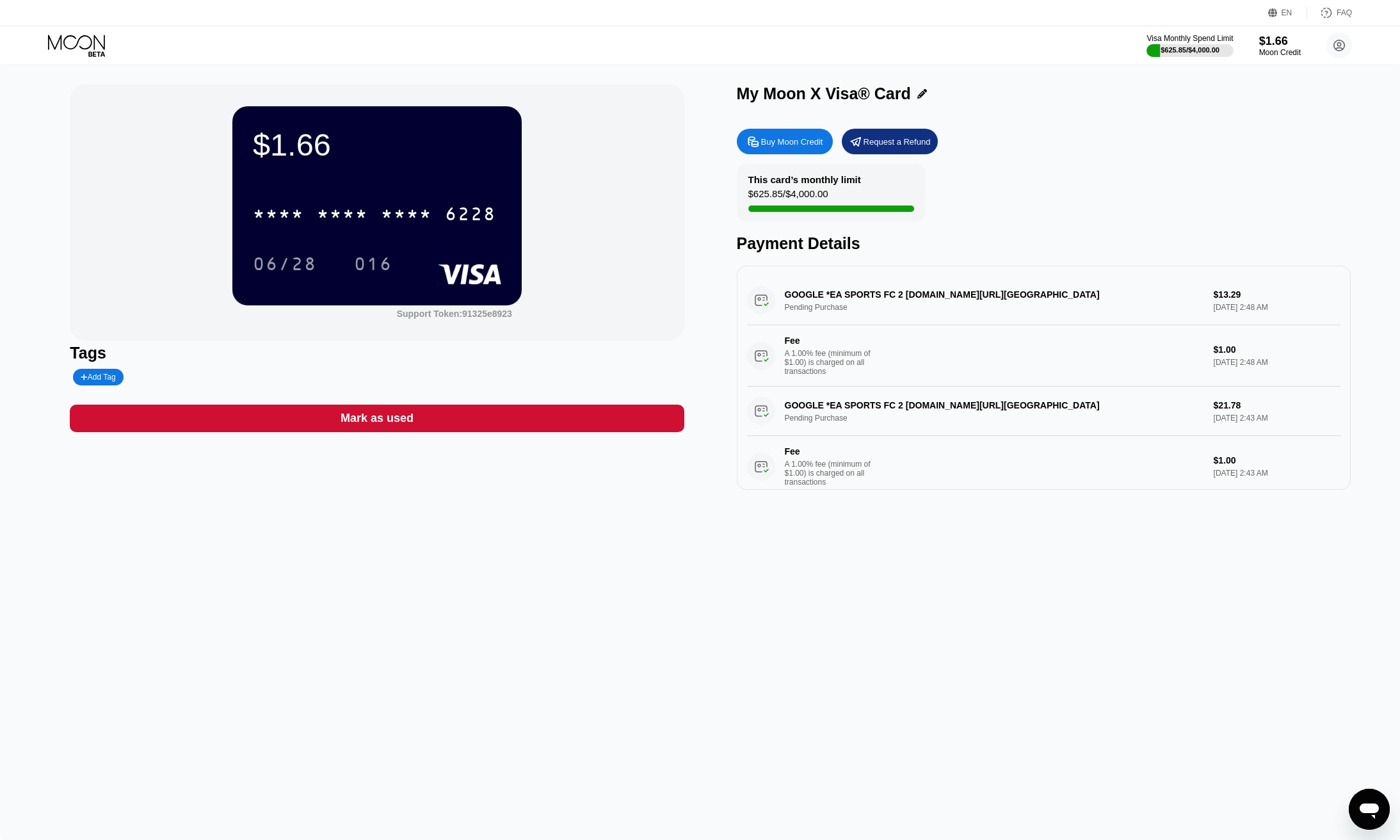
click at [901, 297] on div "GOOGLE *EA SPORTS FC 2 g.co/helppay#GB Pending Purchase $13.29 Sep 20, 2025 2:4…" at bounding box center [1044, 332] width 594 height 111
click at [799, 376] on div "A 1.00% fee (minimum of $1.00) is charged on all transactions" at bounding box center [832, 362] width 96 height 27
click at [526, 37] on div "Visa Monthly Spend Limit $625.85 / $4,000.00 $1.66 Moon Credit Dijital Ajans ap…" at bounding box center [700, 45] width 1400 height 39
drag, startPoint x: 460, startPoint y: 44, endPoint x: 424, endPoint y: 46, distance: 36.1
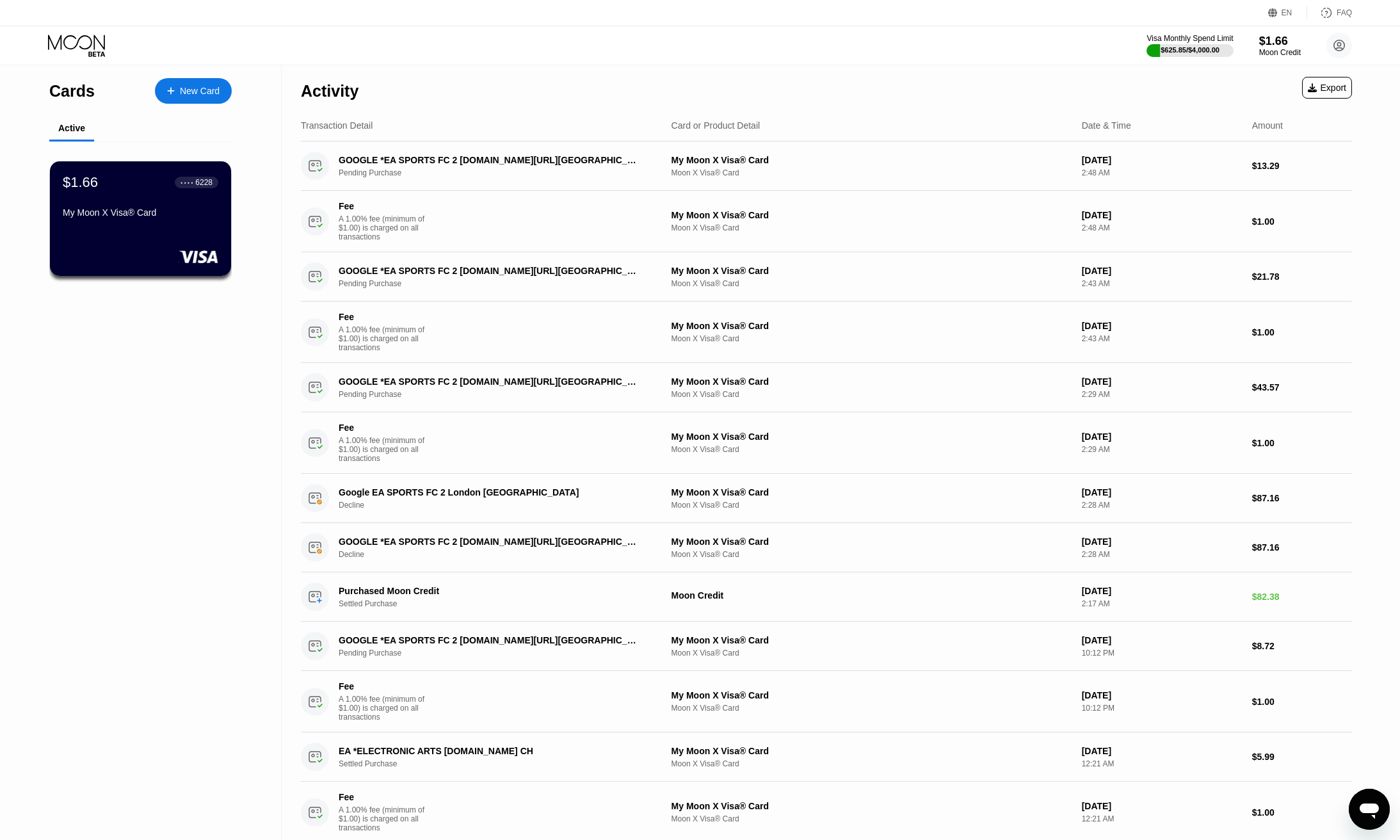
click at [60, 43] on icon at bounding box center [78, 46] width 59 height 22
click at [1333, 41] on circle at bounding box center [1339, 45] width 26 height 26
click at [1255, 155] on div "Settings" at bounding box center [1259, 160] width 32 height 10
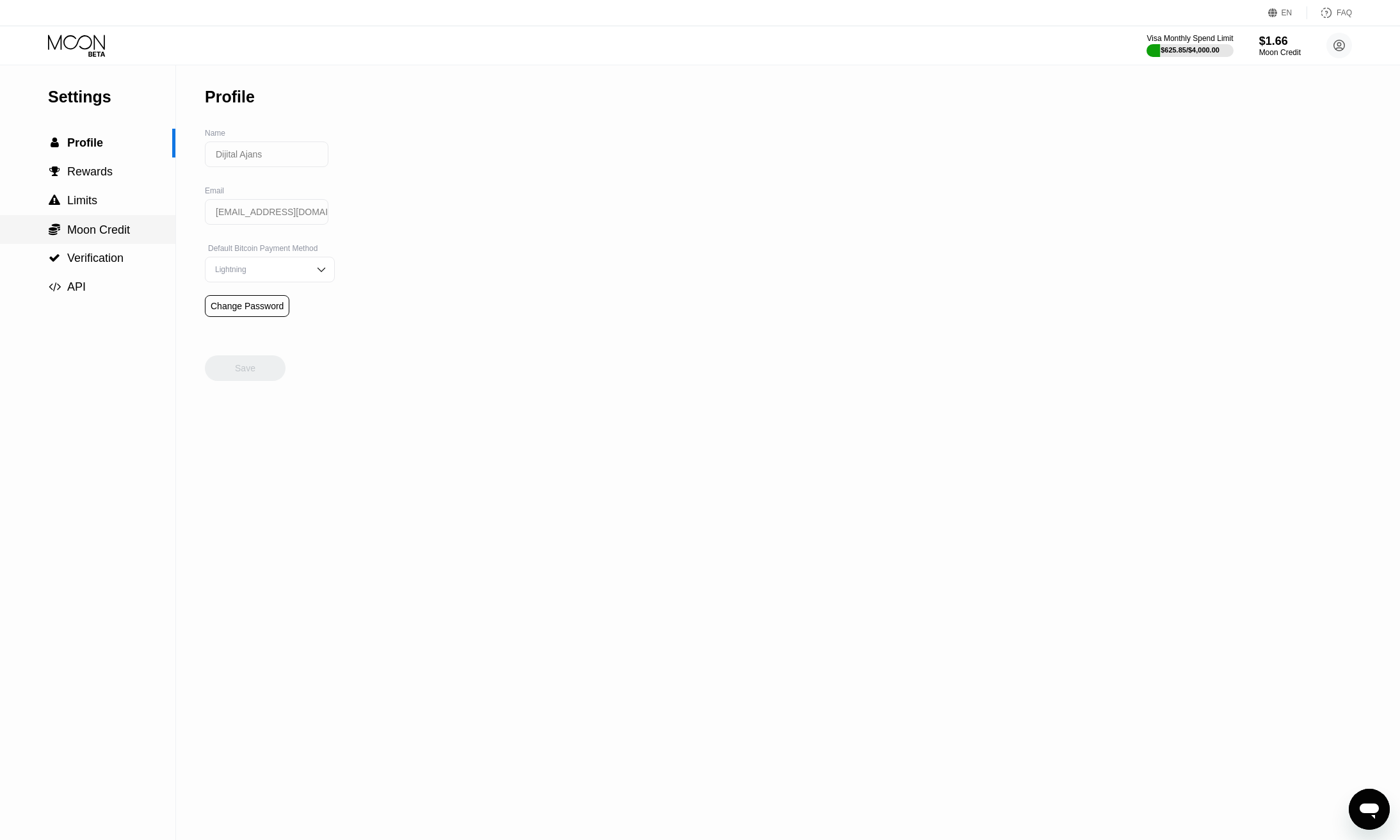
click at [100, 232] on span "Moon Credit" at bounding box center [99, 229] width 63 height 13
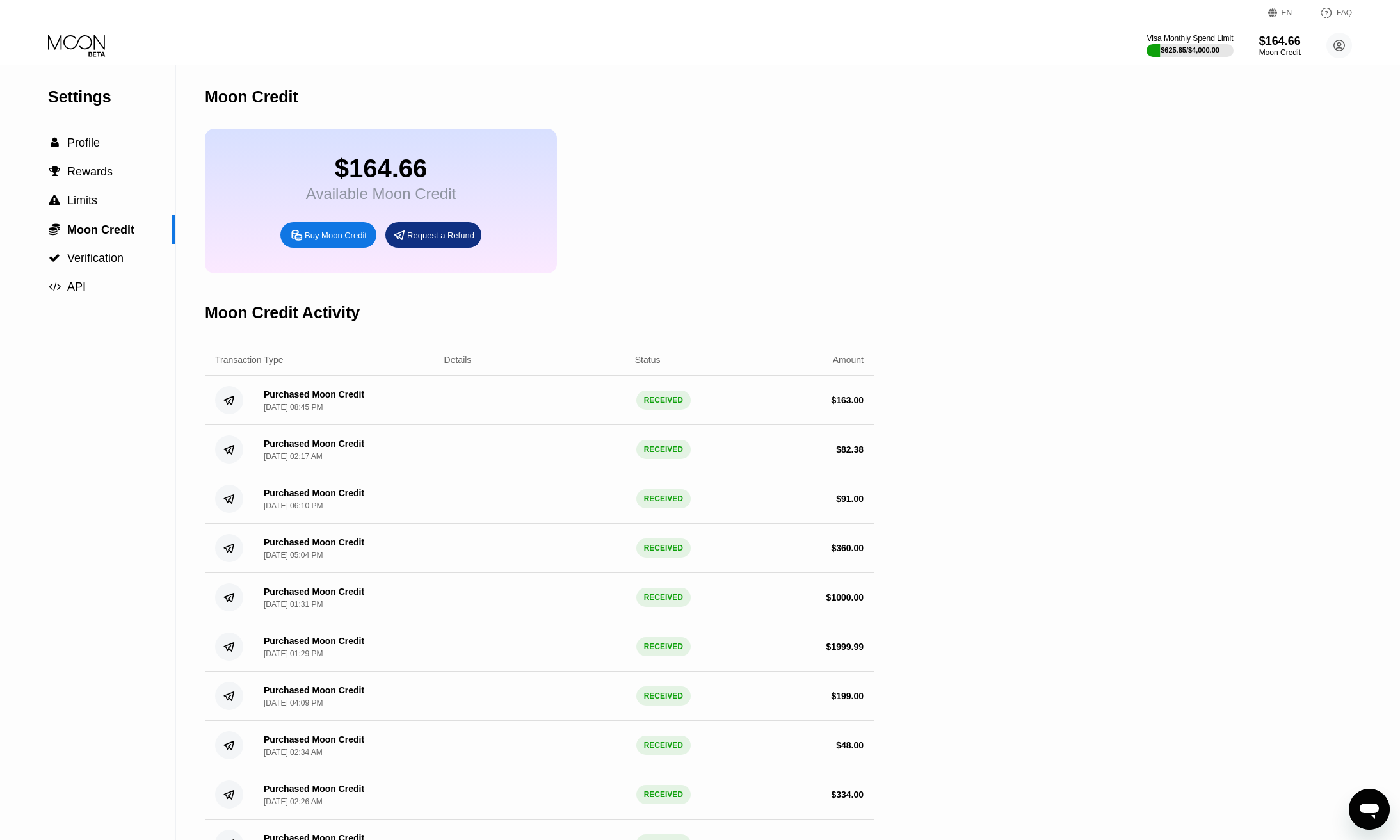
click at [794, 172] on div "$164.66 Available Moon Credit Buy Moon Credit Request a Refund" at bounding box center [539, 201] width 669 height 144
